Goal: Find specific page/section: Find specific page/section

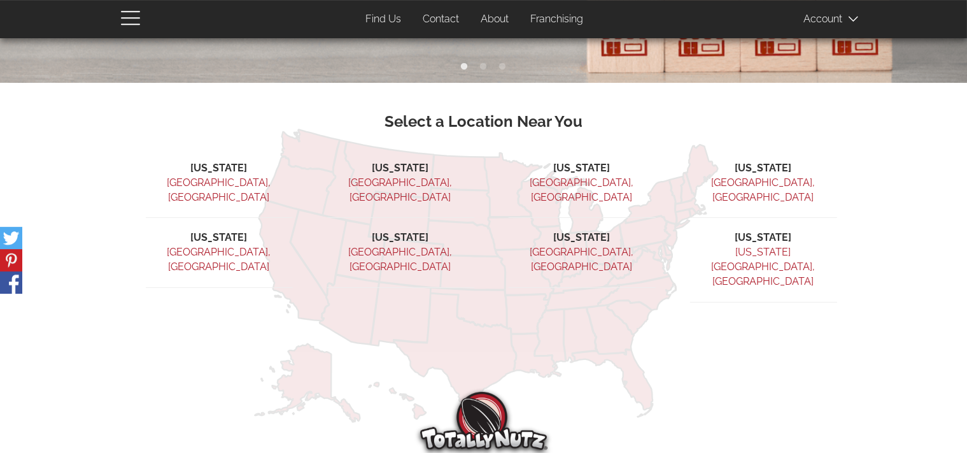
scroll to position [301, 0]
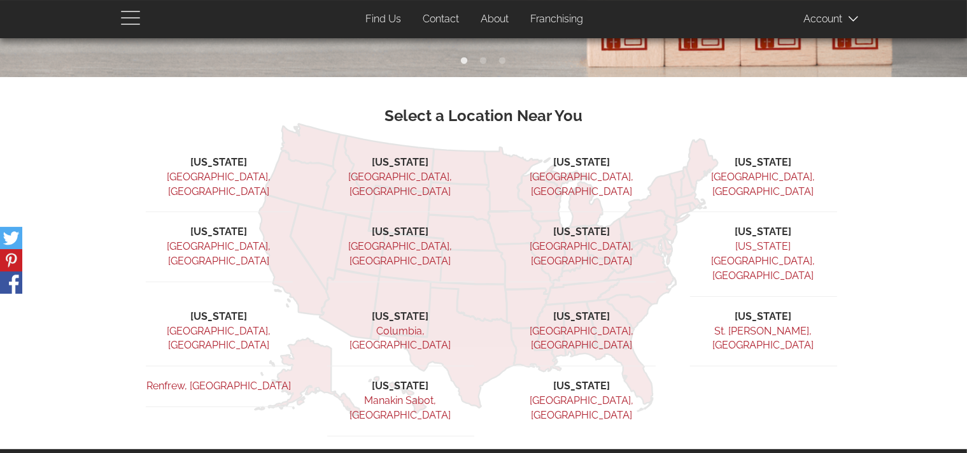
click at [146, 8] on button "button" at bounding box center [138, 17] width 35 height 34
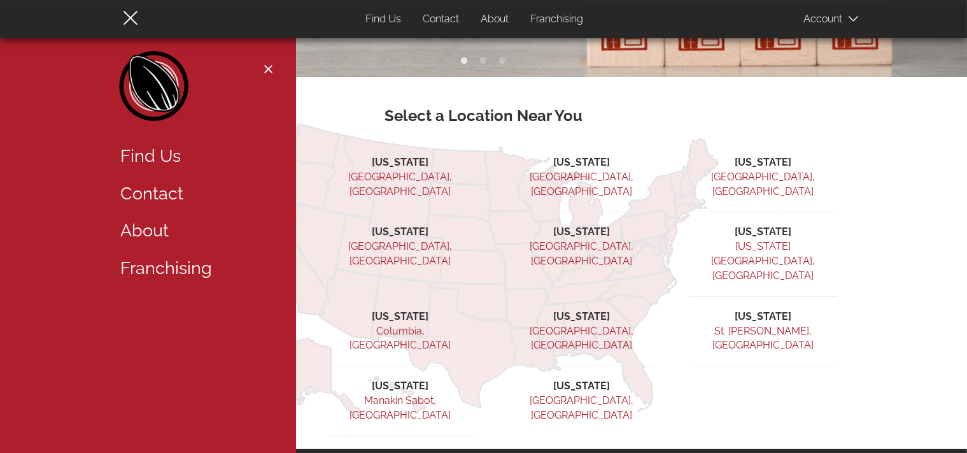
click at [168, 191] on link "Contact" at bounding box center [194, 194] width 166 height 38
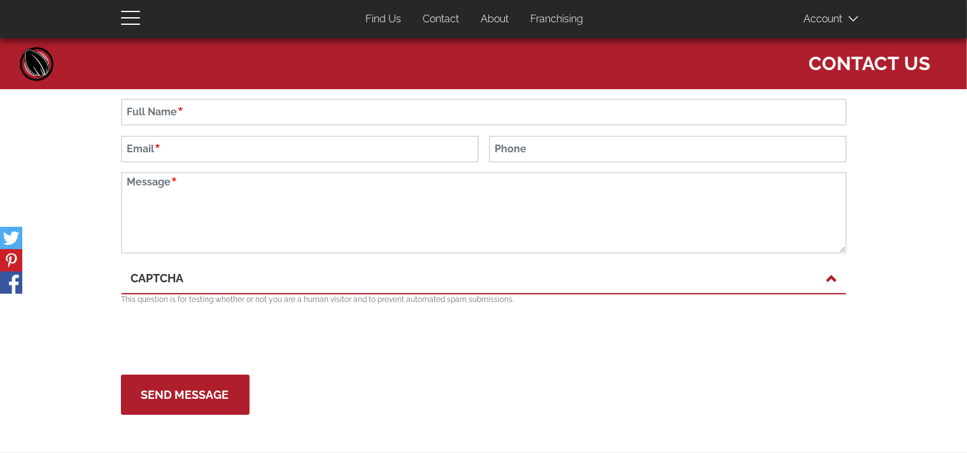
click at [500, 23] on link "About" at bounding box center [495, 19] width 47 height 25
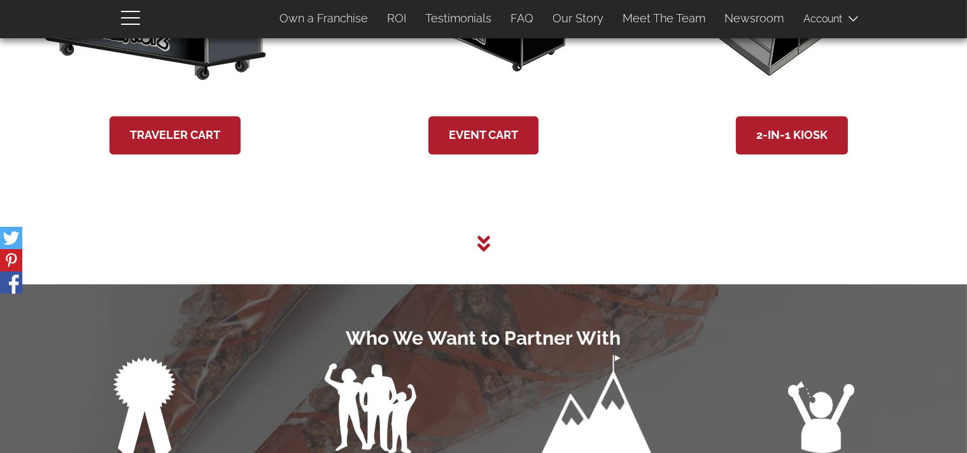
scroll to position [2565, 0]
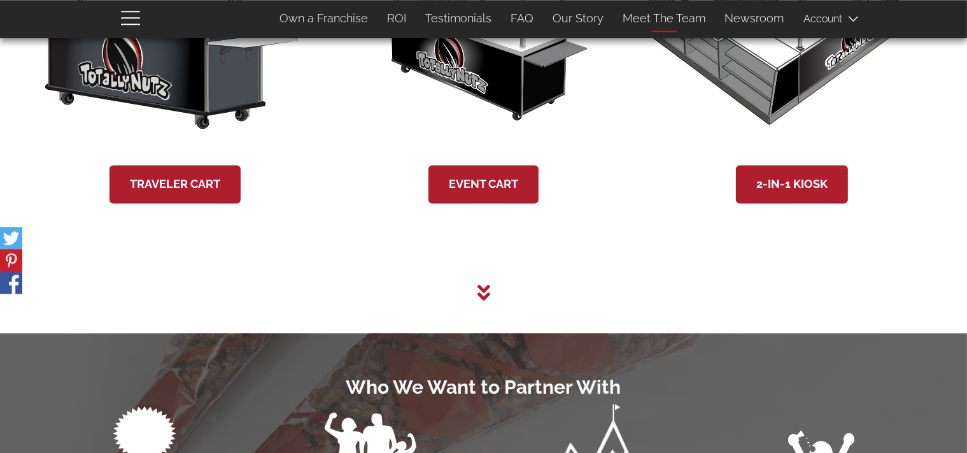
click at [702, 10] on link "Meet The Team" at bounding box center [665, 18] width 102 height 27
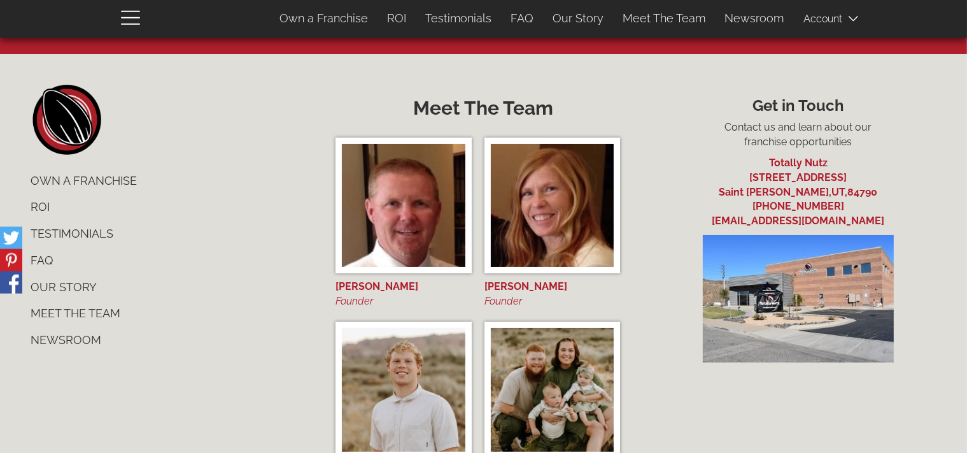
scroll to position [4876, 0]
